Goal: Navigation & Orientation: Find specific page/section

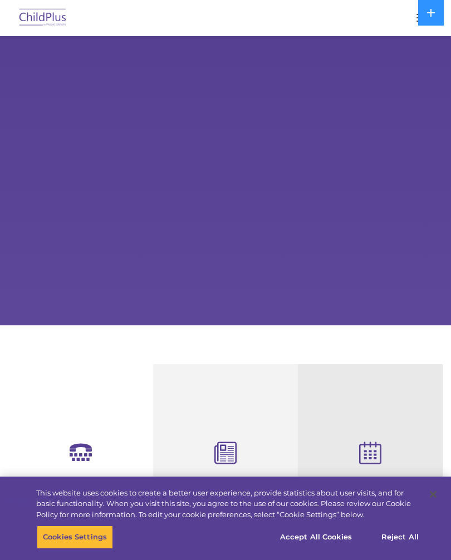
select select "MEDIUM"
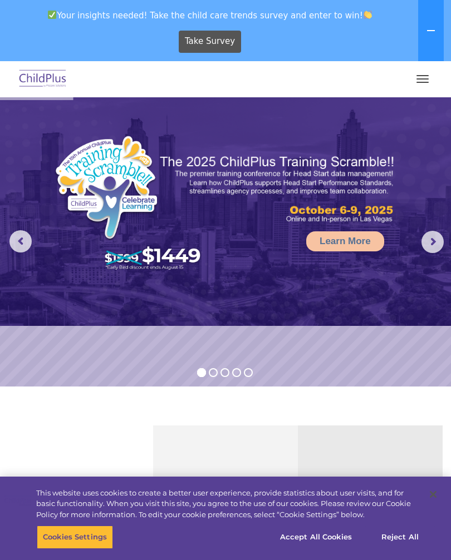
click at [423, 81] on button "button" at bounding box center [422, 79] width 23 height 18
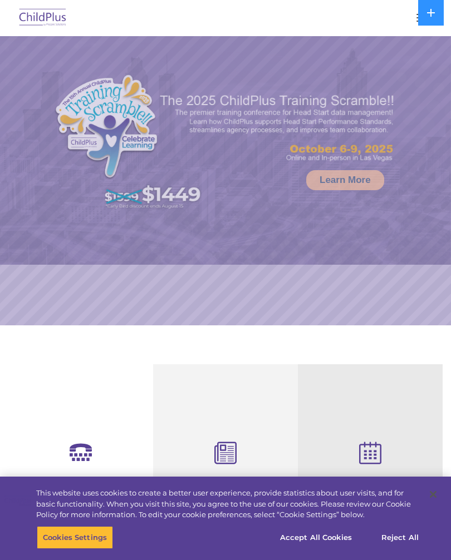
select select "MEDIUM"
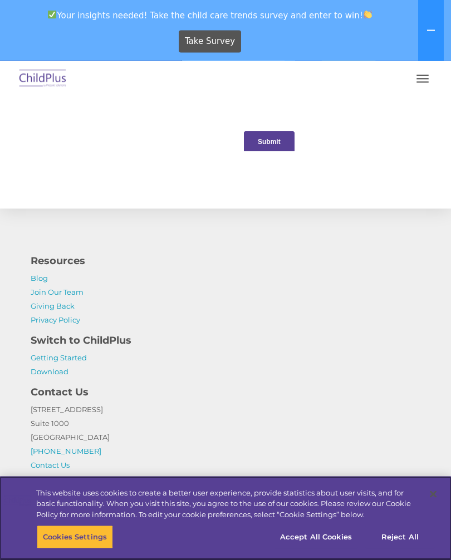
scroll to position [1299, 0]
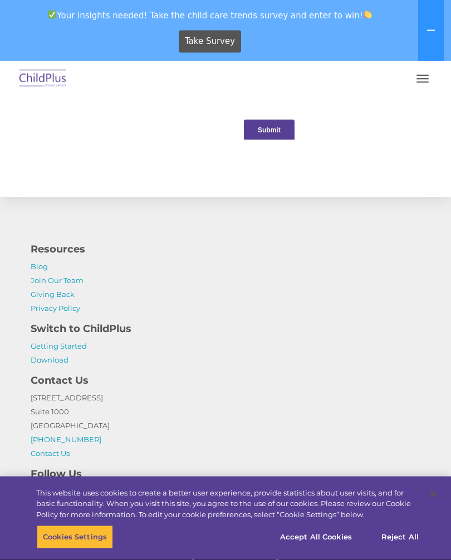
click at [421, 86] on button "button" at bounding box center [422, 79] width 23 height 18
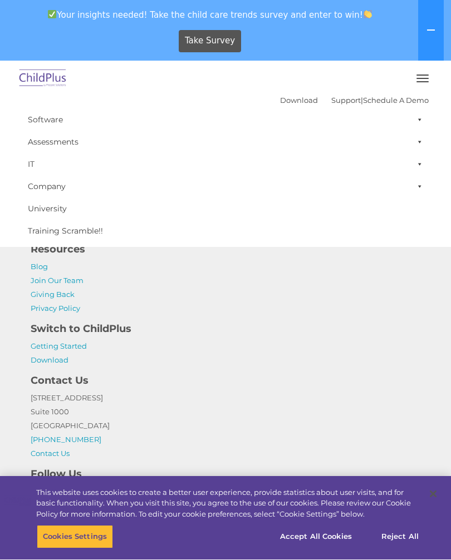
click at [62, 140] on link "Assessments" at bounding box center [225, 142] width 406 height 22
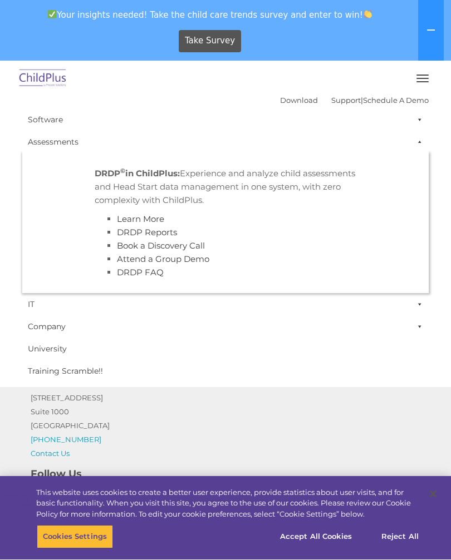
click at [60, 117] on link "Software" at bounding box center [225, 120] width 406 height 22
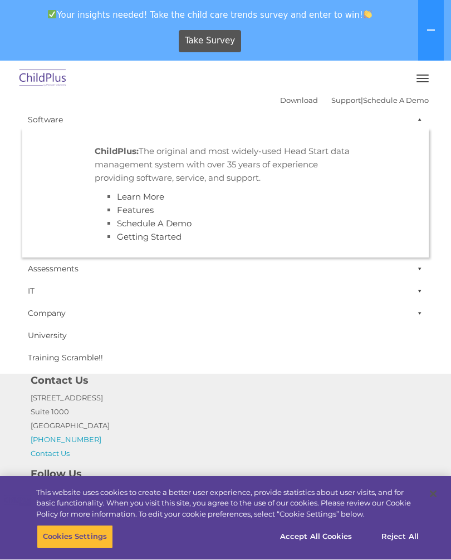
click at [287, 93] on div "Download Support | Schedule A Demo " at bounding box center [354, 100] width 149 height 17
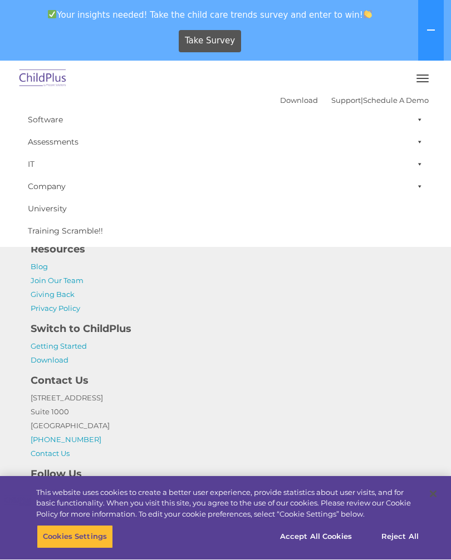
click at [122, 328] on h4 "Switch to ChildPlus" at bounding box center [225, 330] width 389 height 16
click at [67, 361] on link "Download" at bounding box center [50, 360] width 38 height 9
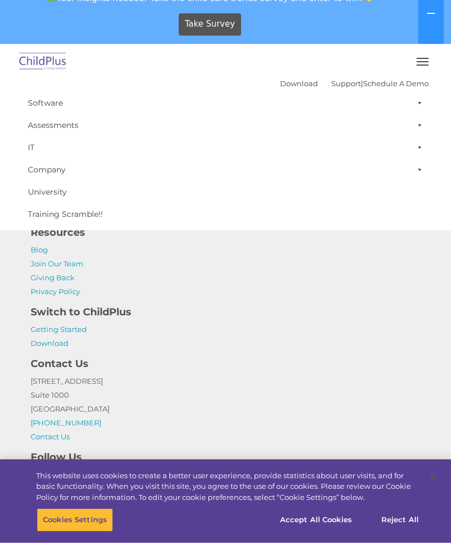
scroll to position [1318, 0]
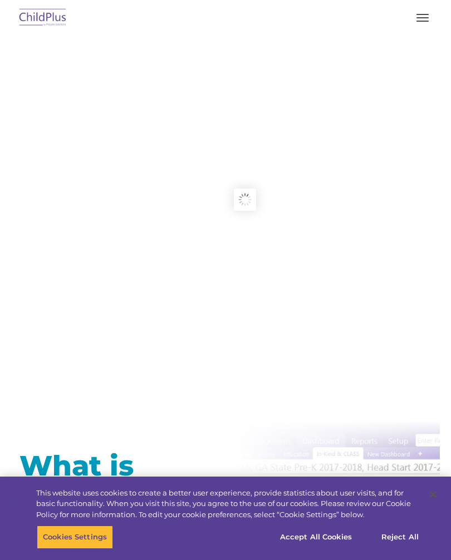
type input ""
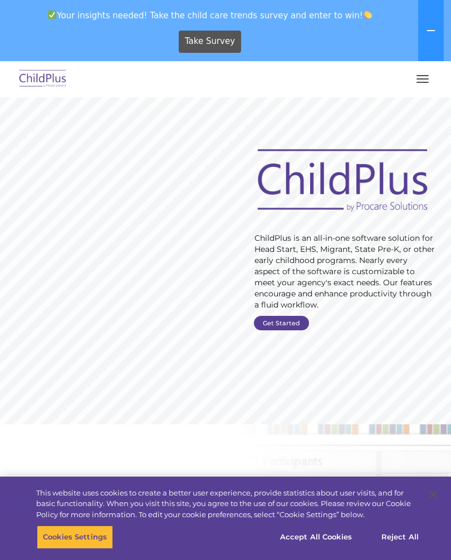
click at [423, 87] on button "button" at bounding box center [422, 79] width 23 height 18
